Goal: Task Accomplishment & Management: Use online tool/utility

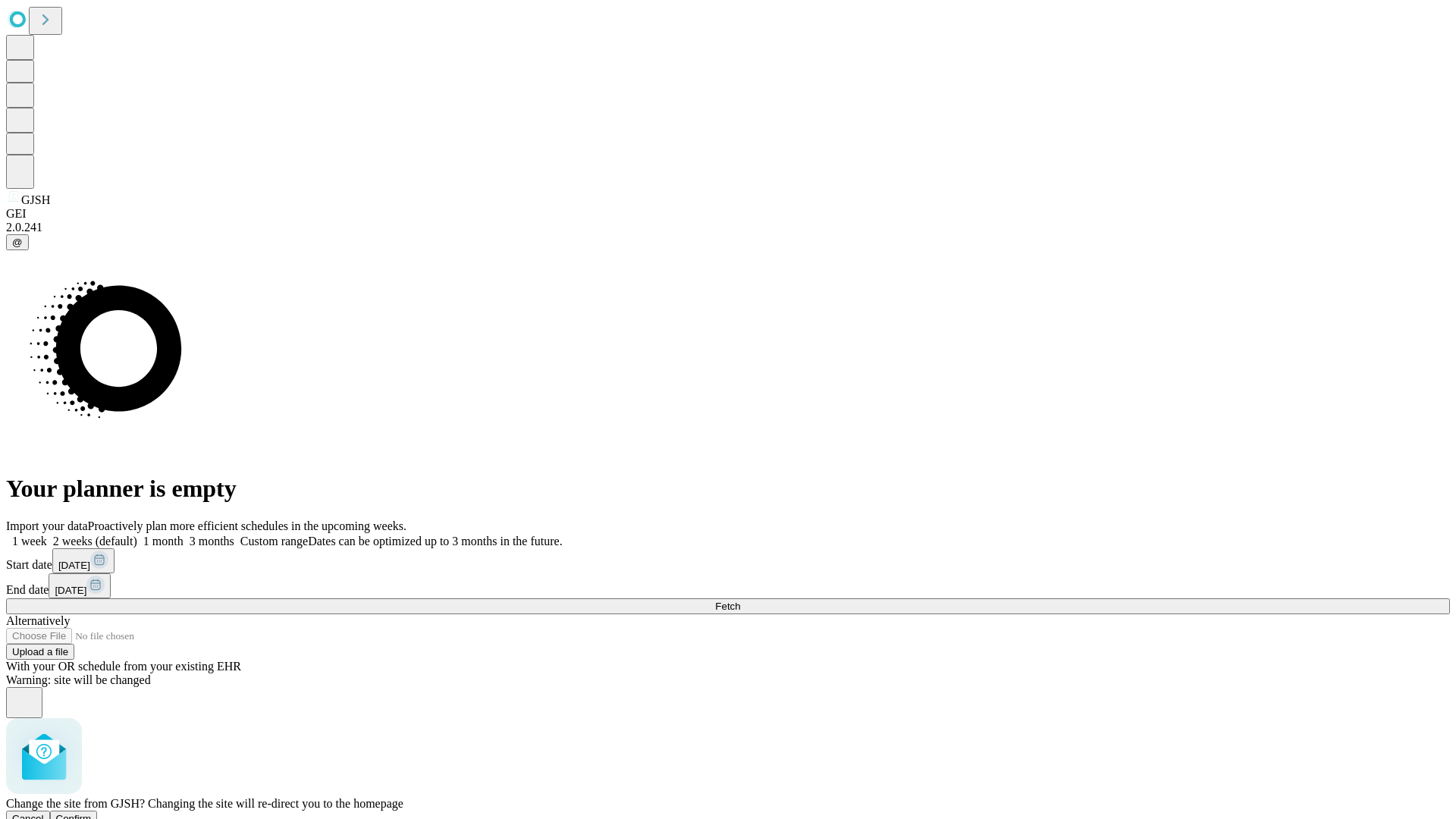
click at [92, 813] on span "Confirm" at bounding box center [73, 819] width 36 height 11
click at [47, 535] on label "1 week" at bounding box center [26, 541] width 41 height 13
click at [740, 600] on span "Fetch" at bounding box center [727, 606] width 25 height 11
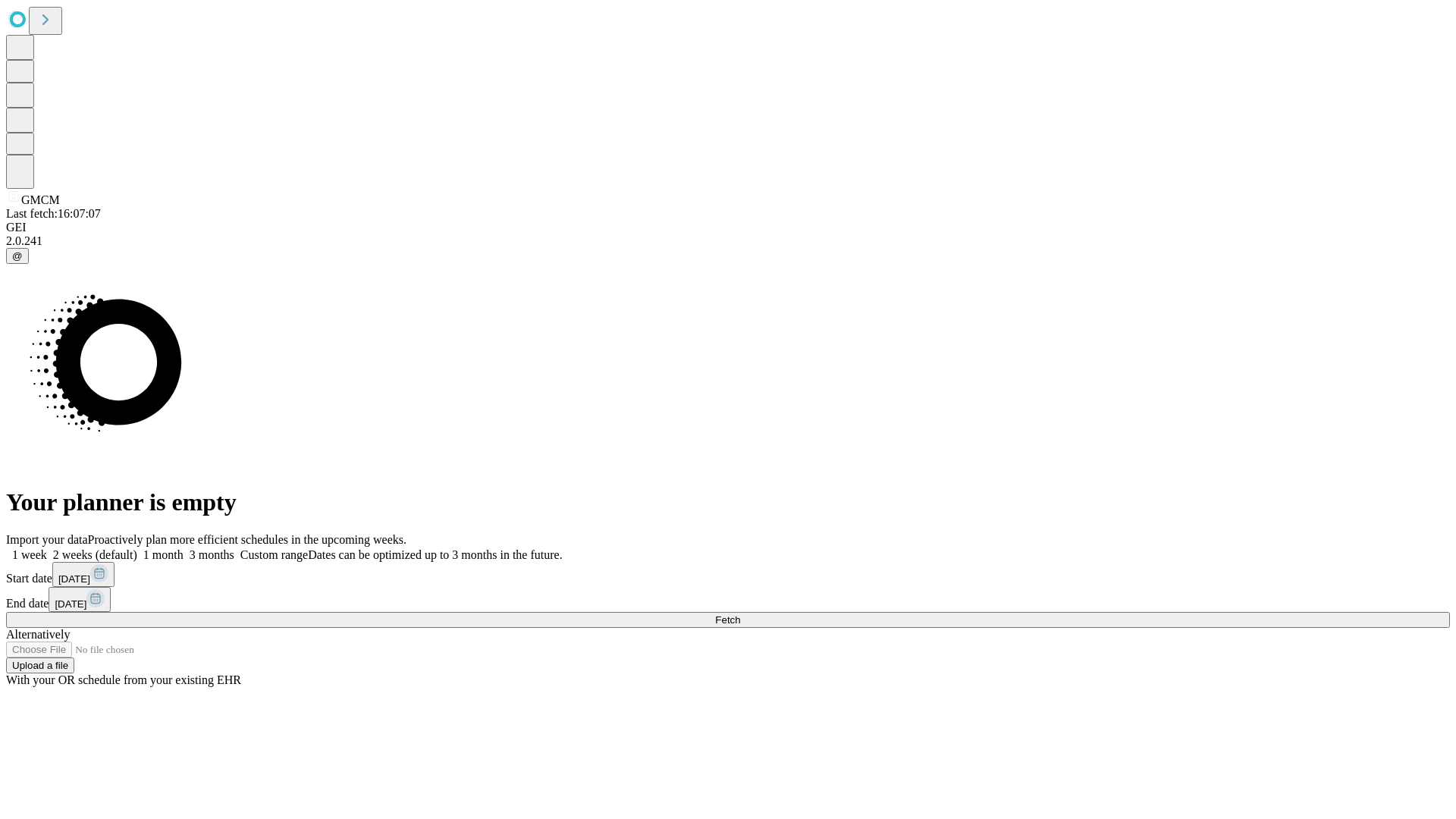
click at [47, 549] on label "1 week" at bounding box center [26, 555] width 41 height 13
click at [740, 615] on span "Fetch" at bounding box center [727, 620] width 25 height 11
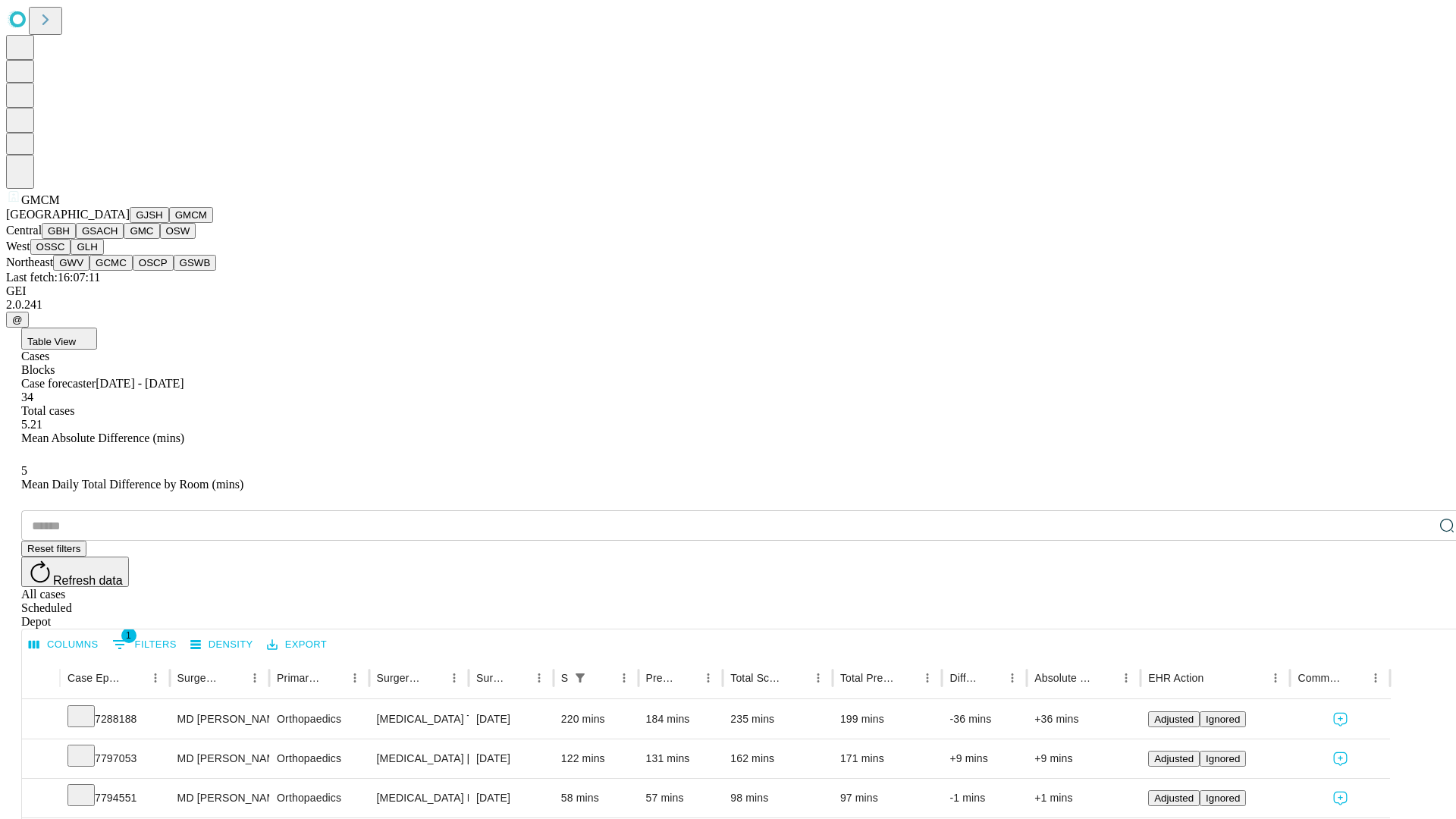
click at [76, 239] on button "GBH" at bounding box center [58, 231] width 34 height 16
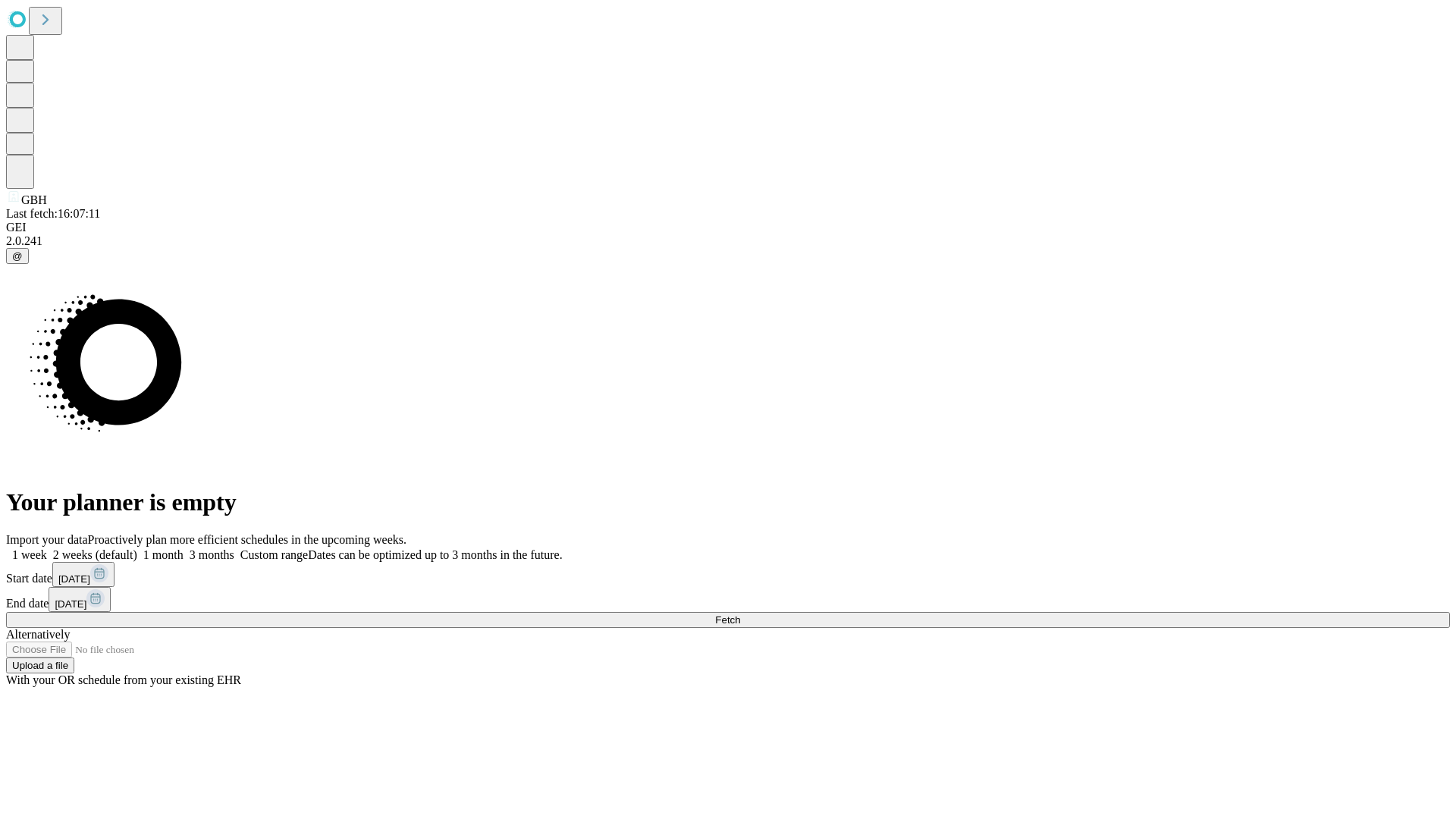
click at [47, 549] on label "1 week" at bounding box center [26, 555] width 41 height 13
click at [740, 615] on span "Fetch" at bounding box center [727, 620] width 25 height 11
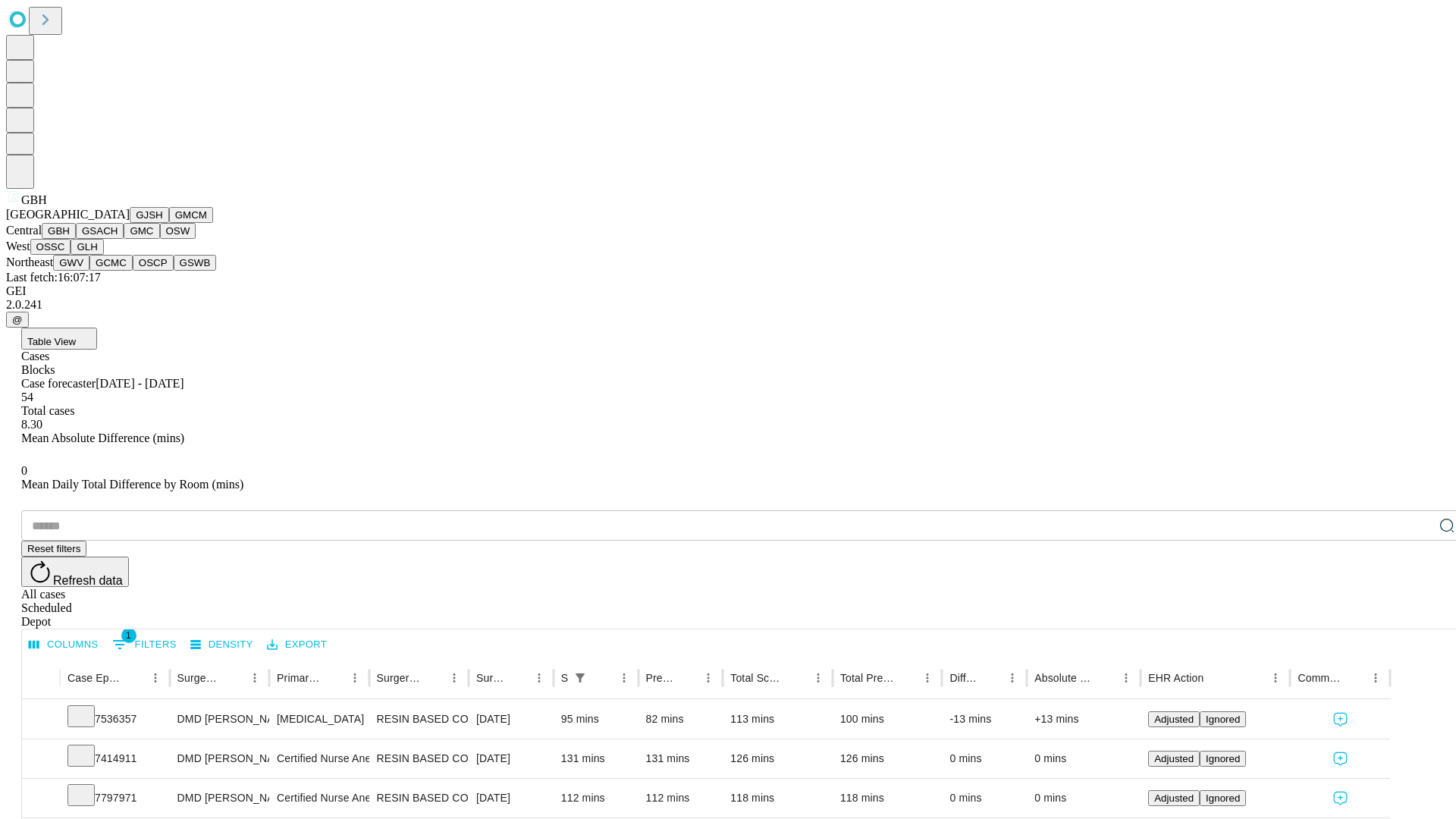
click at [117, 239] on button "GSACH" at bounding box center [100, 231] width 48 height 16
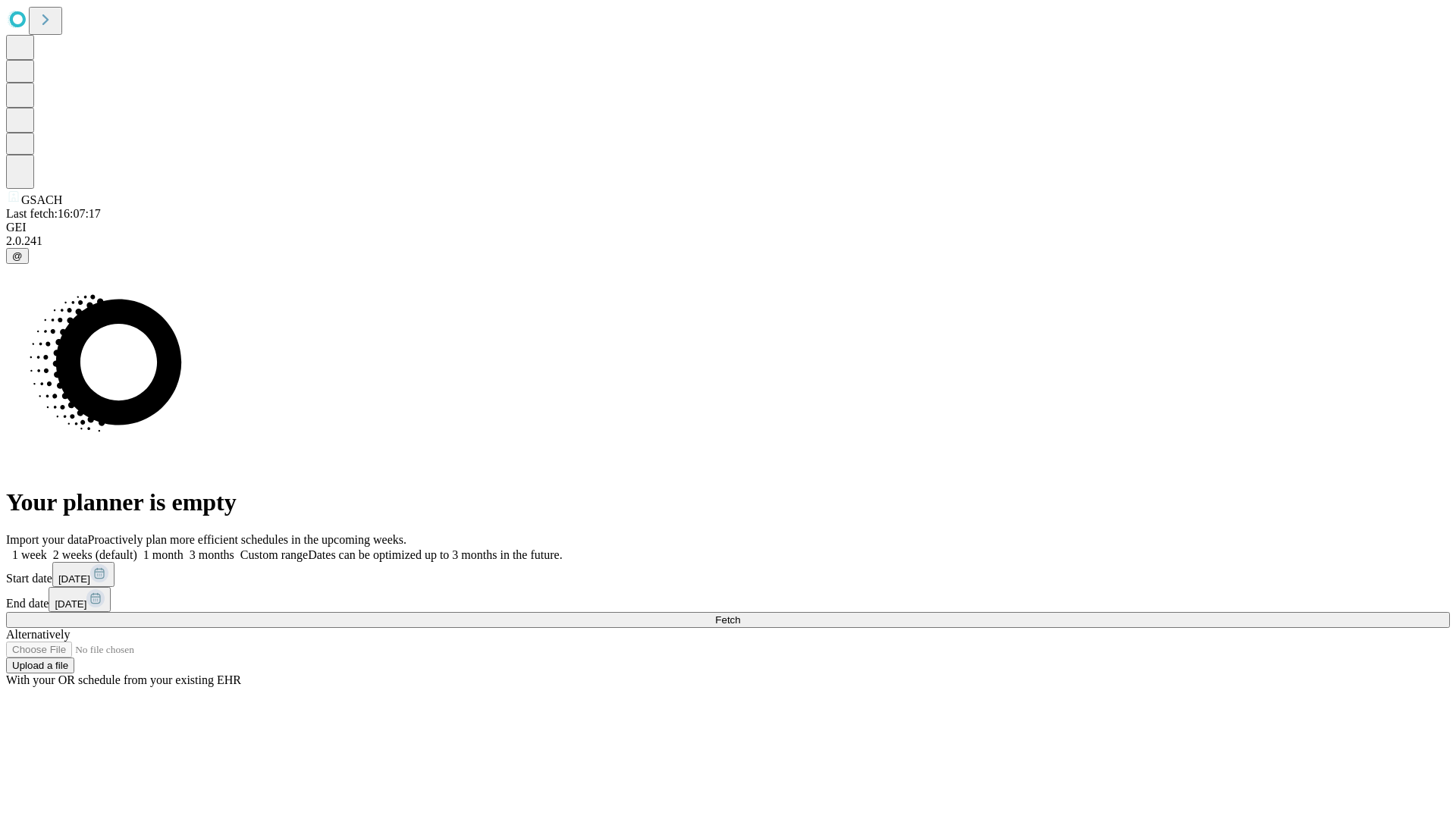
click at [47, 549] on label "1 week" at bounding box center [26, 555] width 41 height 13
click at [740, 615] on span "Fetch" at bounding box center [727, 620] width 25 height 11
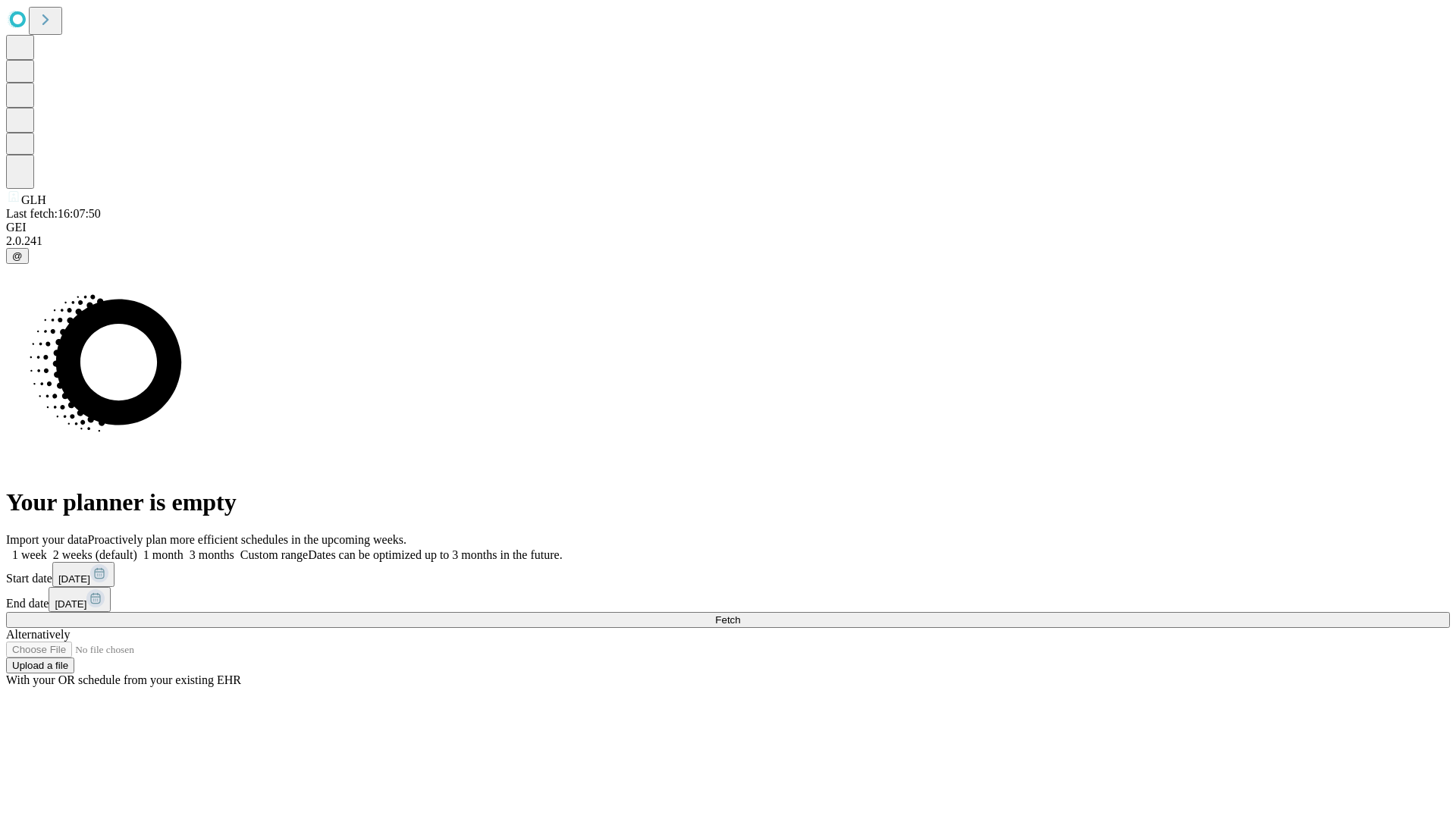
click at [47, 549] on label "1 week" at bounding box center [26, 555] width 41 height 13
click at [740, 615] on span "Fetch" at bounding box center [727, 620] width 25 height 11
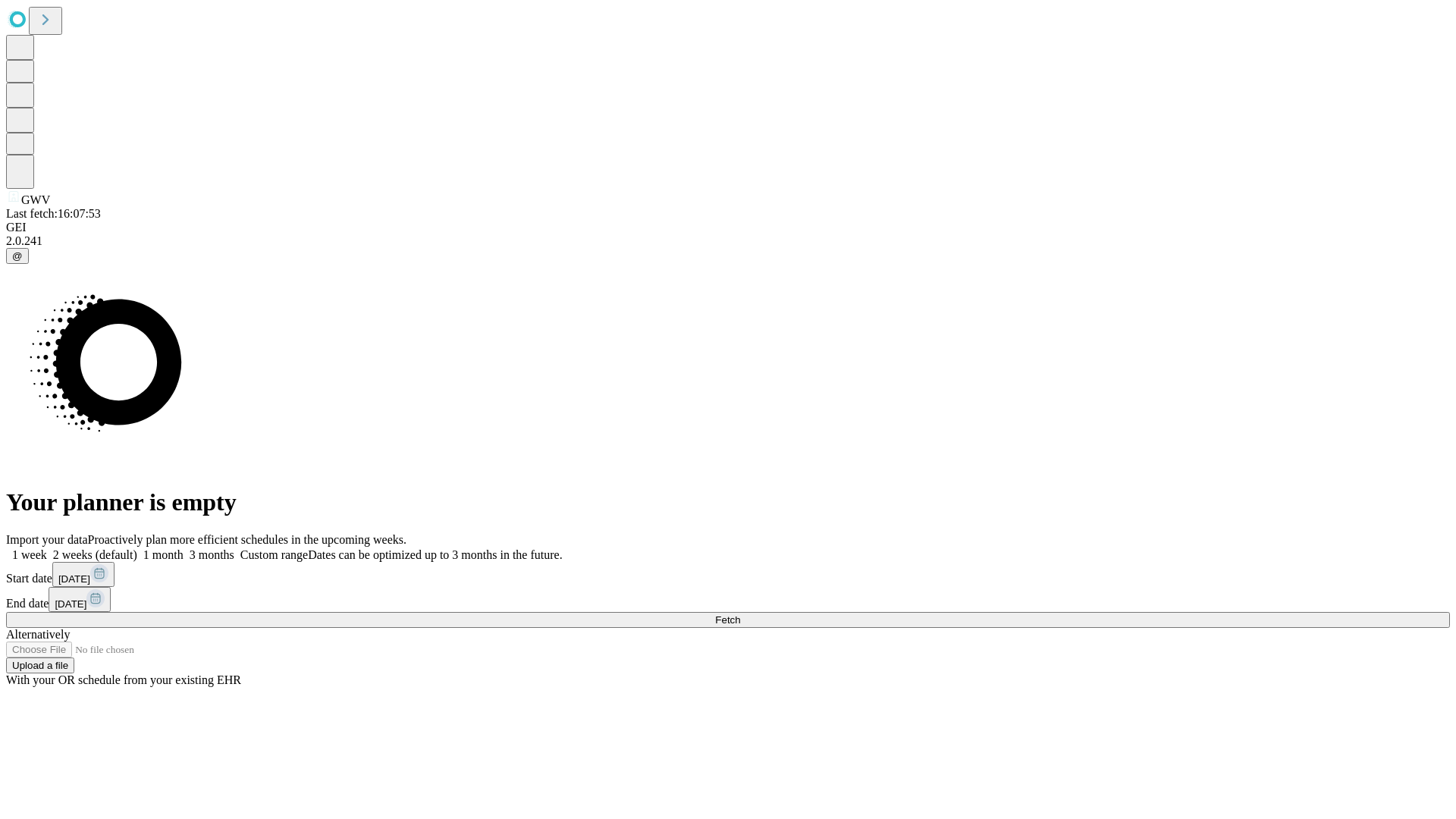
click at [47, 549] on label "1 week" at bounding box center [26, 555] width 41 height 13
click at [740, 615] on span "Fetch" at bounding box center [727, 620] width 25 height 11
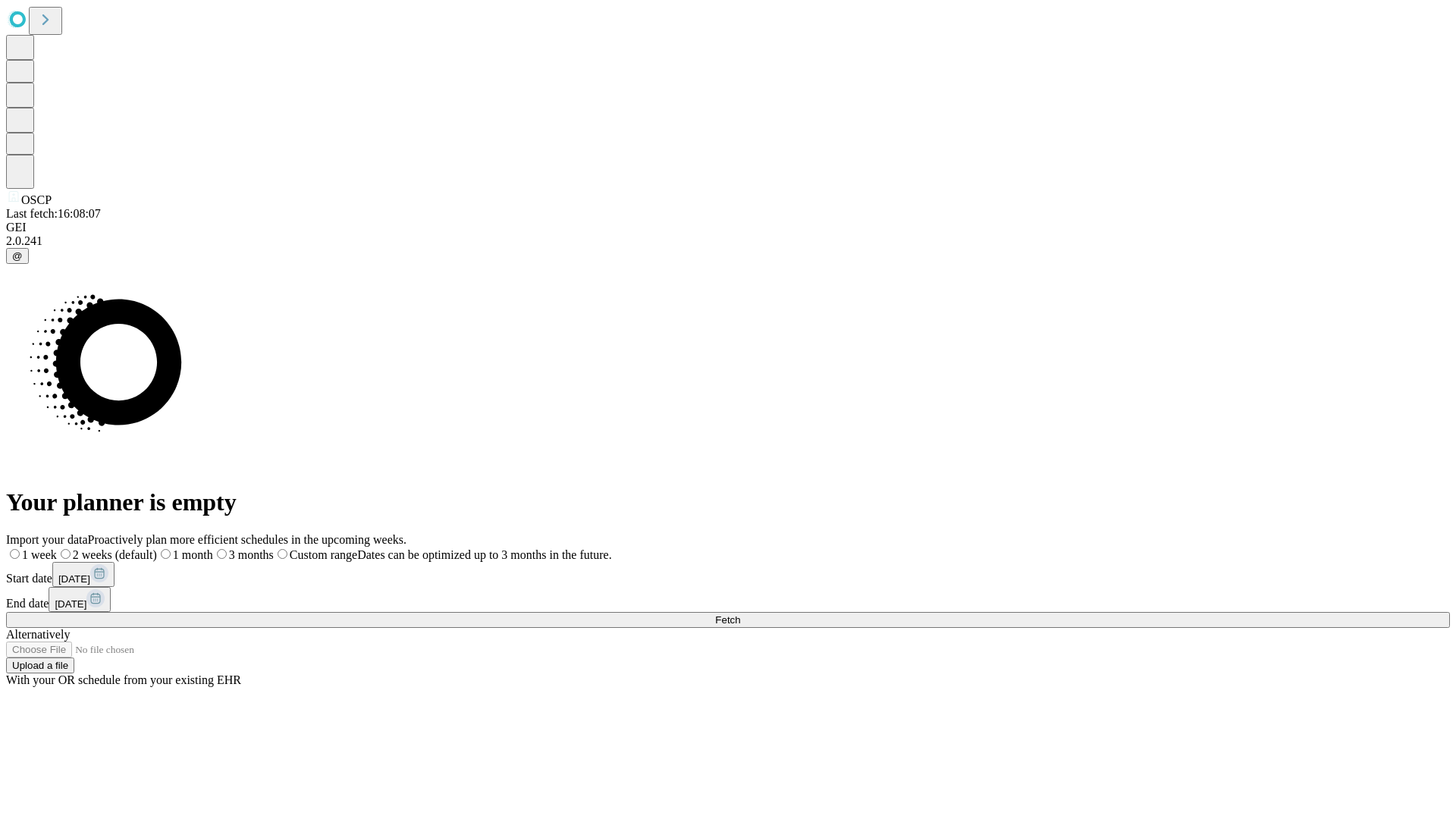
click at [57, 549] on label "1 week" at bounding box center [32, 555] width 51 height 13
click at [740, 615] on span "Fetch" at bounding box center [727, 620] width 25 height 11
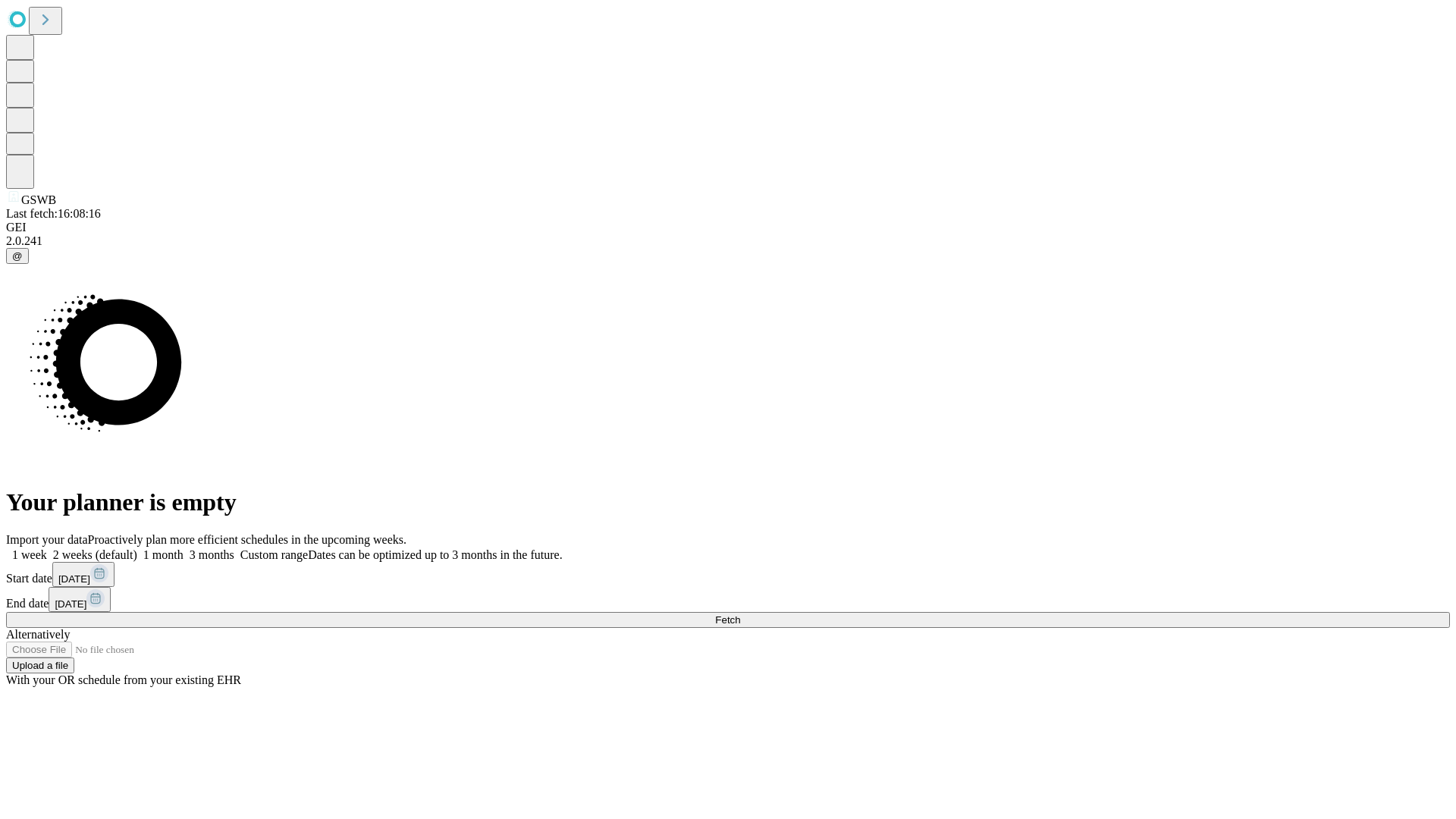
click at [47, 549] on label "1 week" at bounding box center [26, 555] width 41 height 13
click at [740, 615] on span "Fetch" at bounding box center [727, 620] width 25 height 11
